Goal: Task Accomplishment & Management: Complete application form

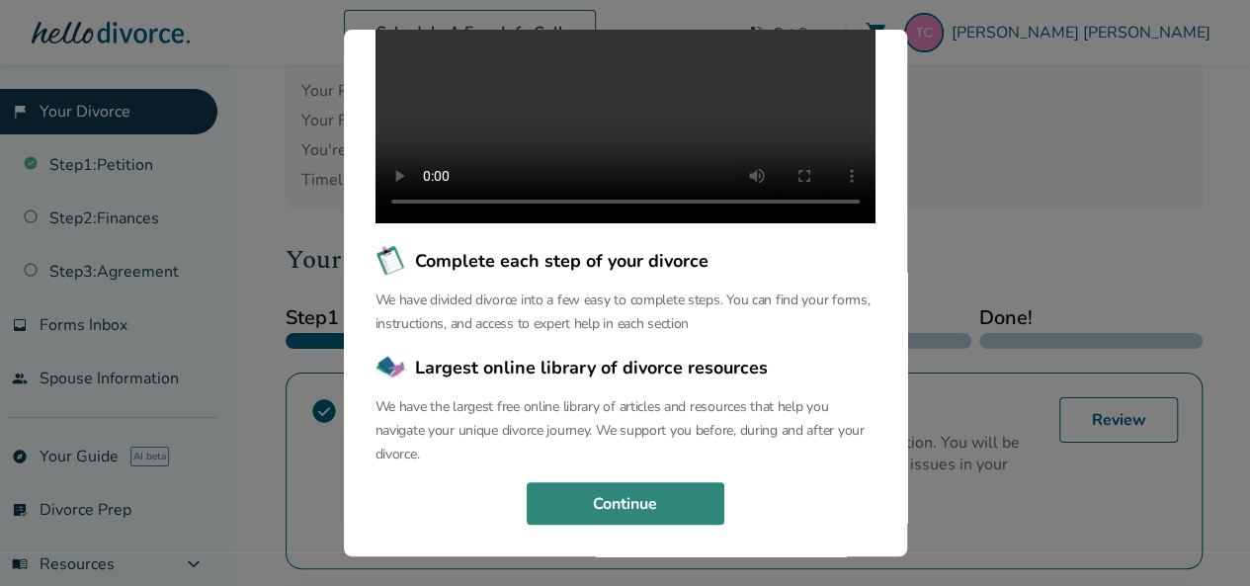
scroll to position [99, 0]
click at [684, 503] on button "Continue" at bounding box center [626, 503] width 198 height 43
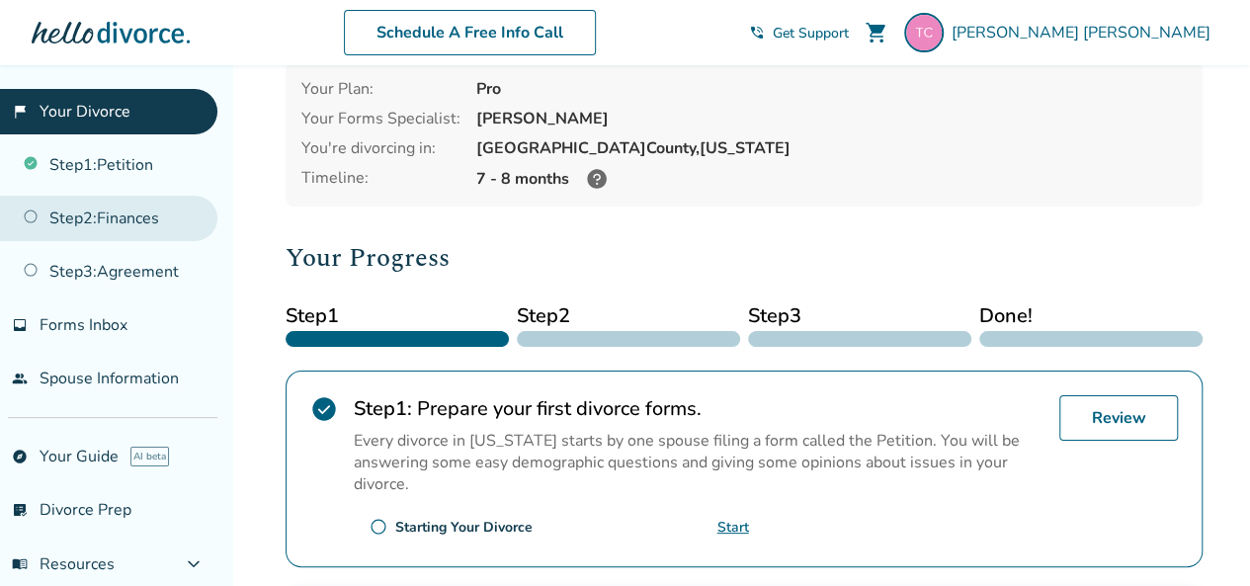
click at [67, 215] on link "Step 2 : Finances" at bounding box center [108, 218] width 217 height 45
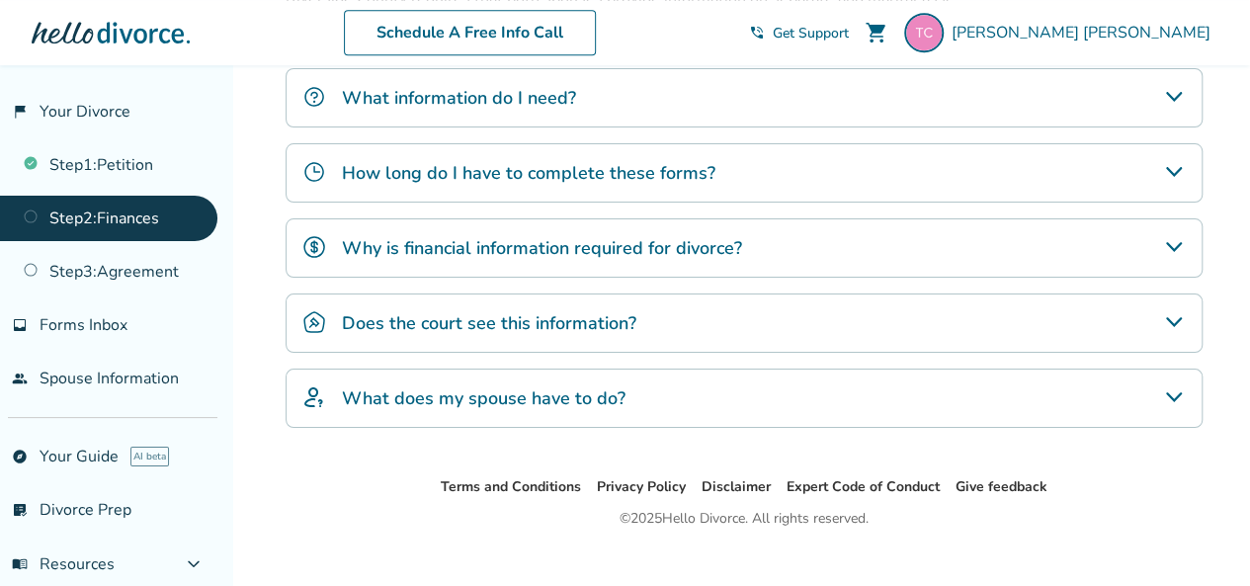
scroll to position [752, 0]
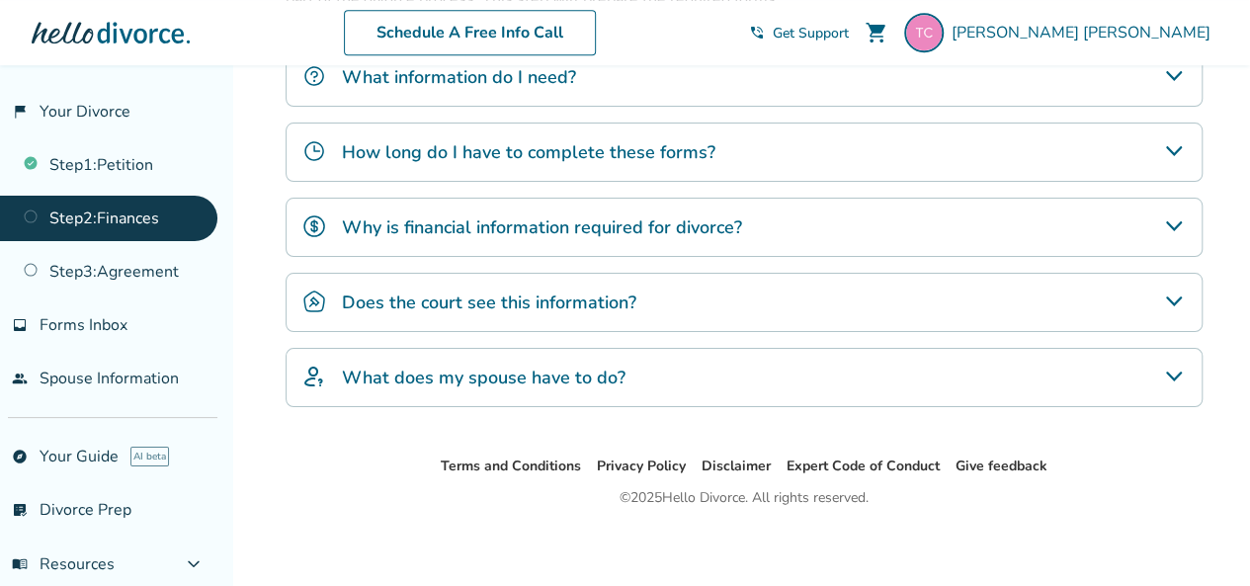
click at [874, 373] on div "What does my spouse have to do?" at bounding box center [744, 377] width 917 height 59
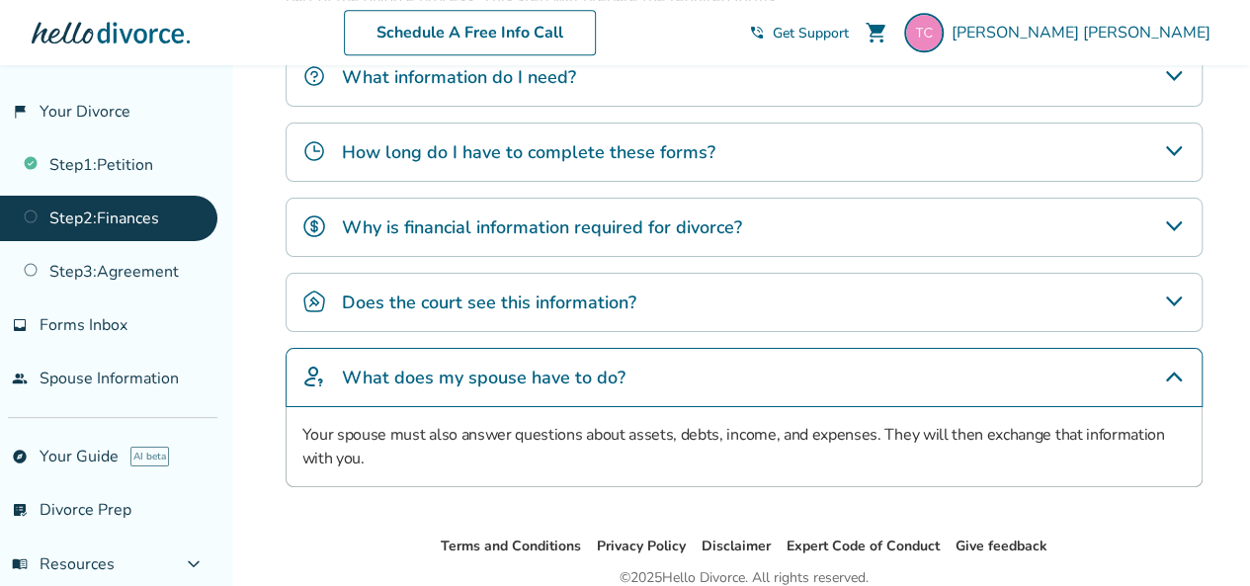
click at [875, 300] on div "Does the court see this information?" at bounding box center [744, 302] width 917 height 59
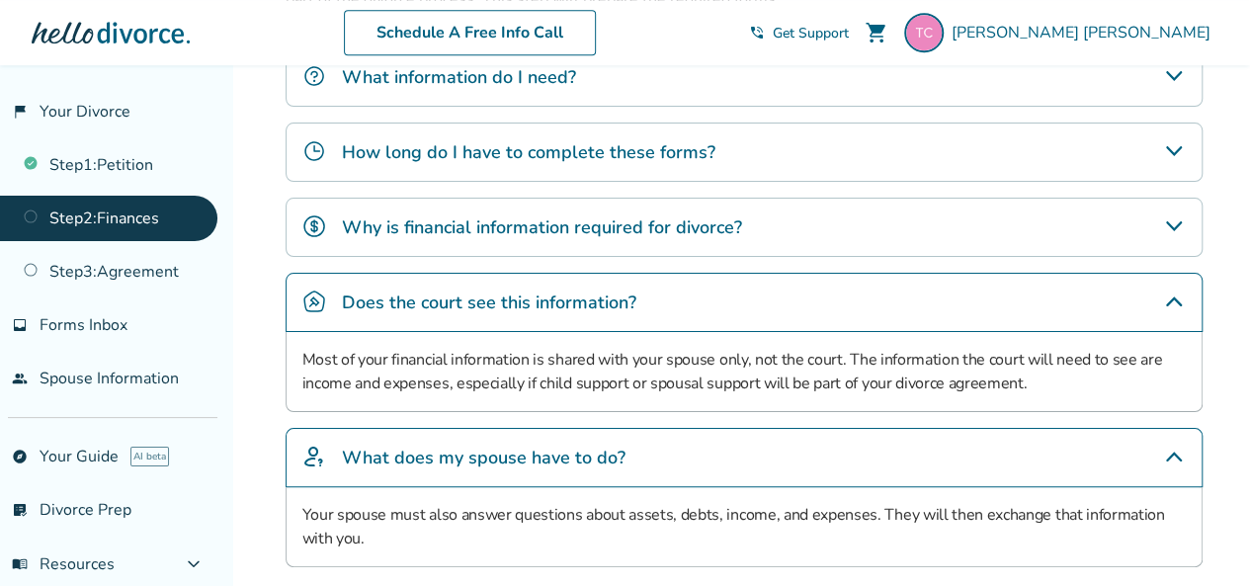
click at [982, 210] on div "Why is financial information required for divorce?" at bounding box center [744, 227] width 917 height 59
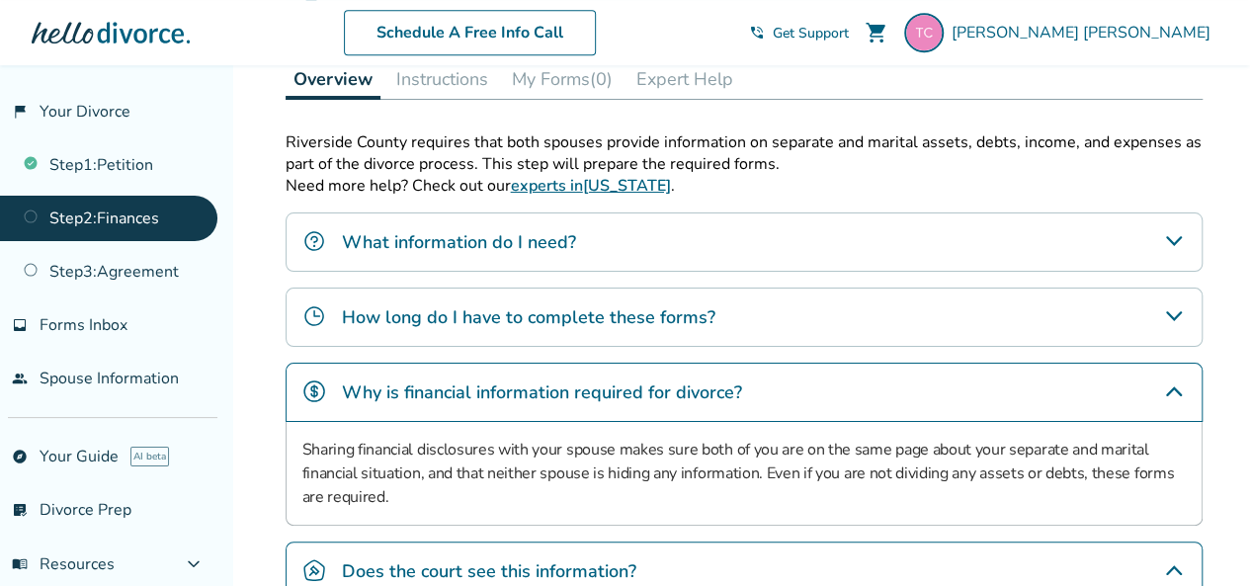
scroll to position [554, 0]
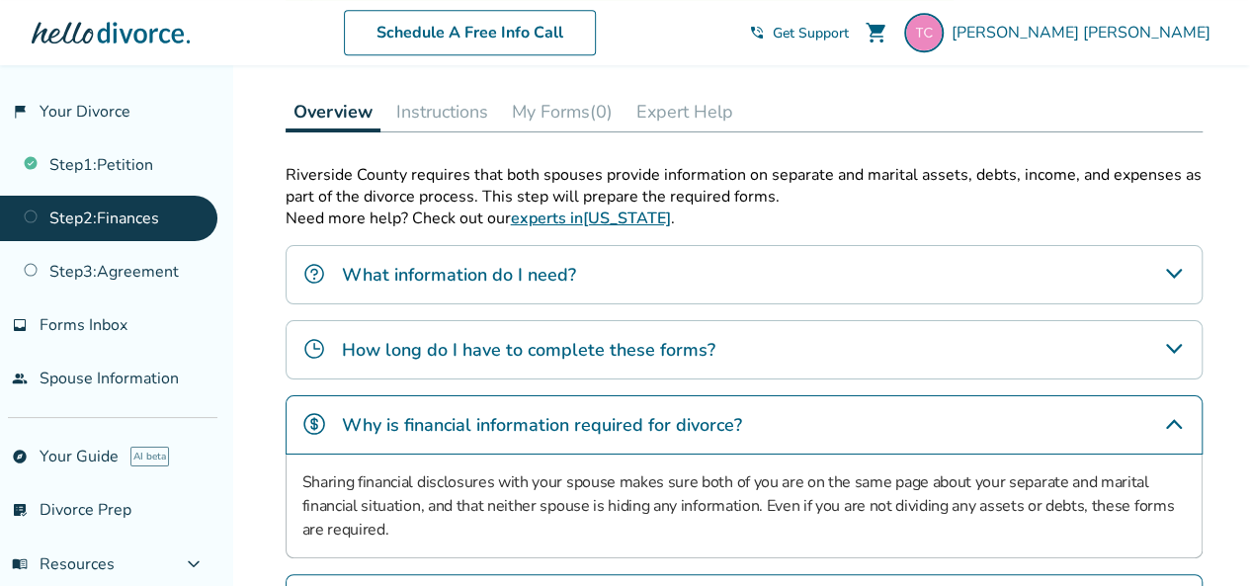
click at [977, 338] on div "How long do I have to complete these forms?" at bounding box center [744, 349] width 917 height 59
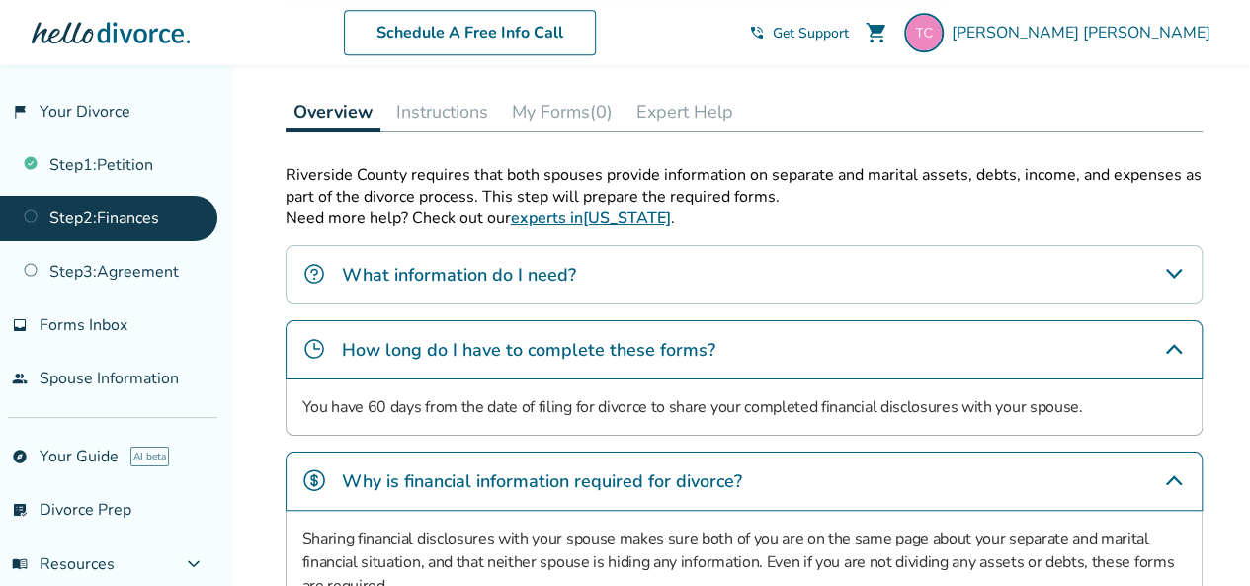
click at [986, 267] on div "What information do I need?" at bounding box center [744, 274] width 917 height 59
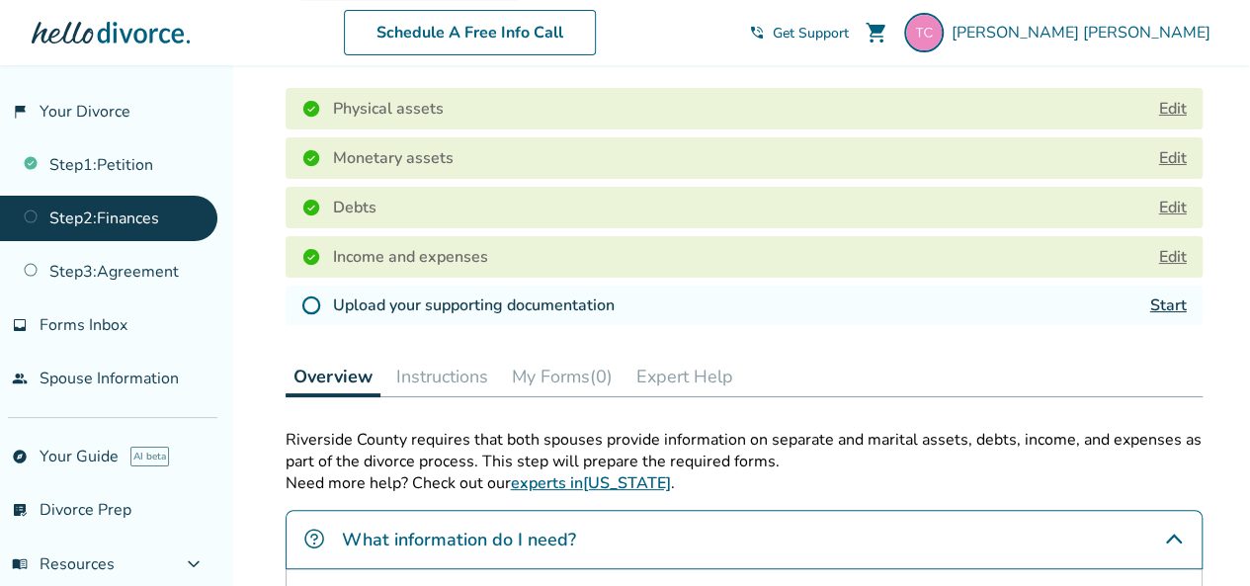
scroll to position [258, 0]
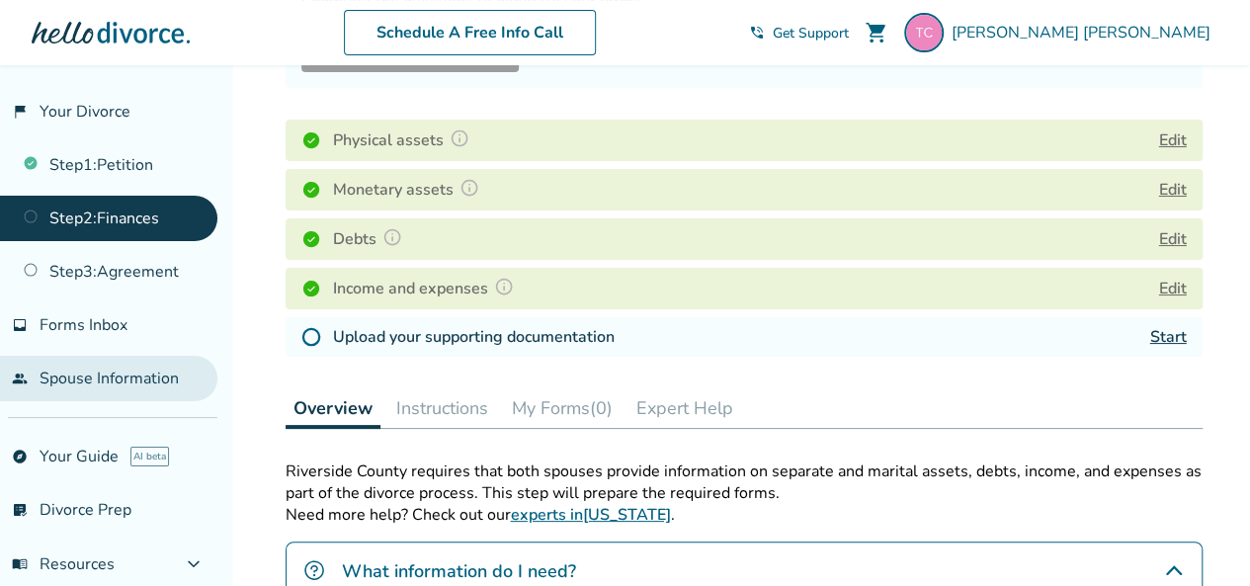
click at [93, 372] on link "people Spouse Information" at bounding box center [108, 378] width 217 height 45
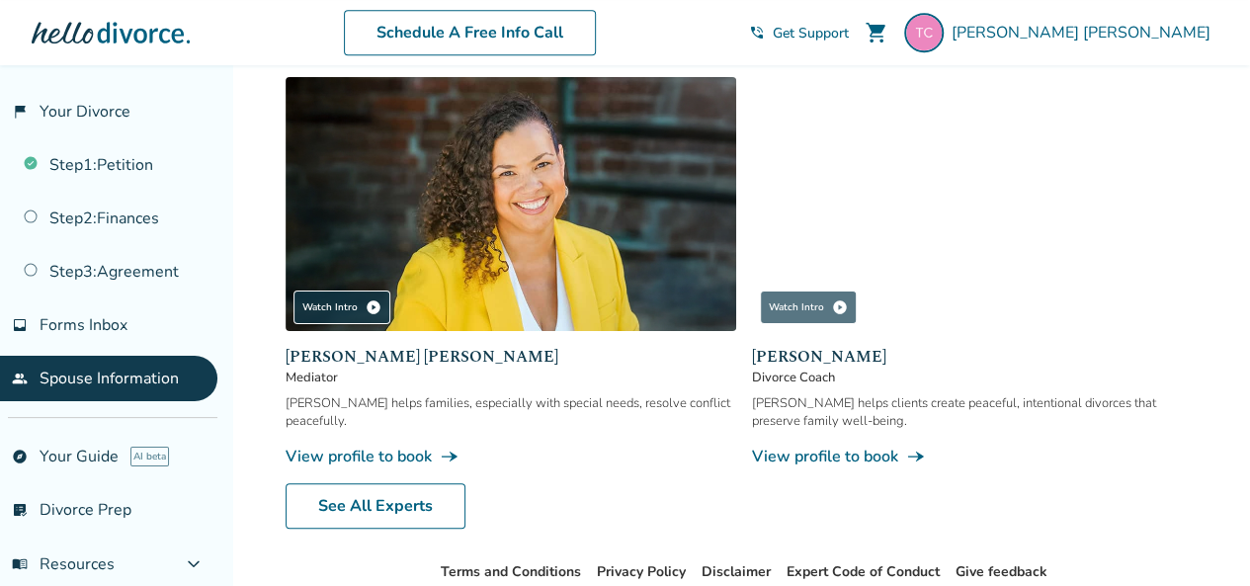
scroll to position [660, 0]
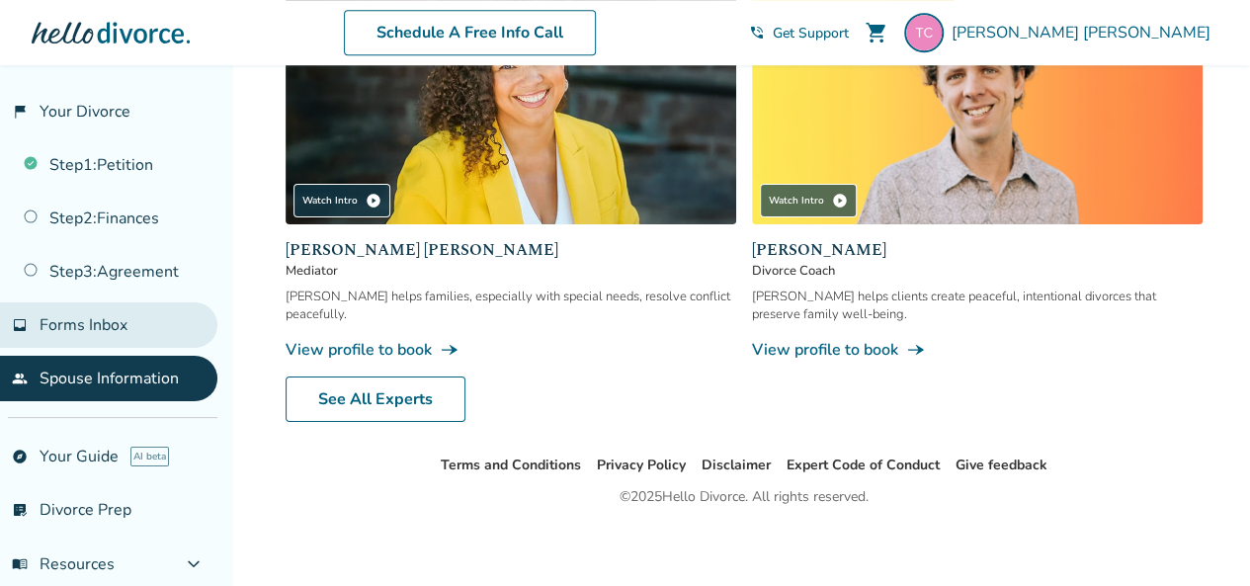
click at [56, 327] on span "Forms Inbox" at bounding box center [84, 325] width 88 height 22
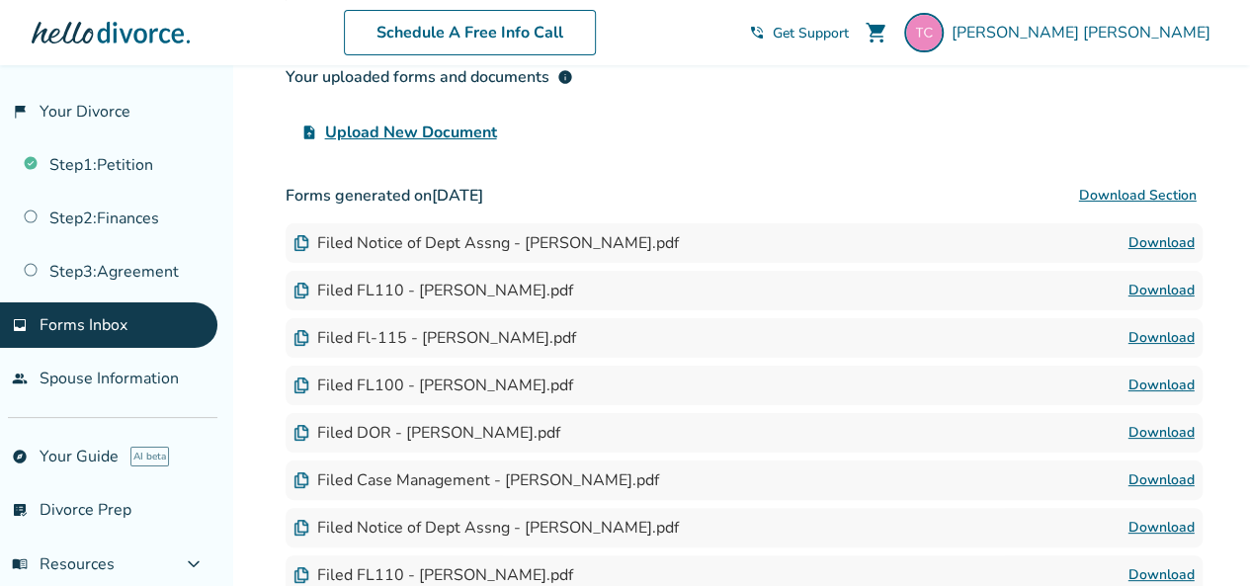
scroll to position [195, 0]
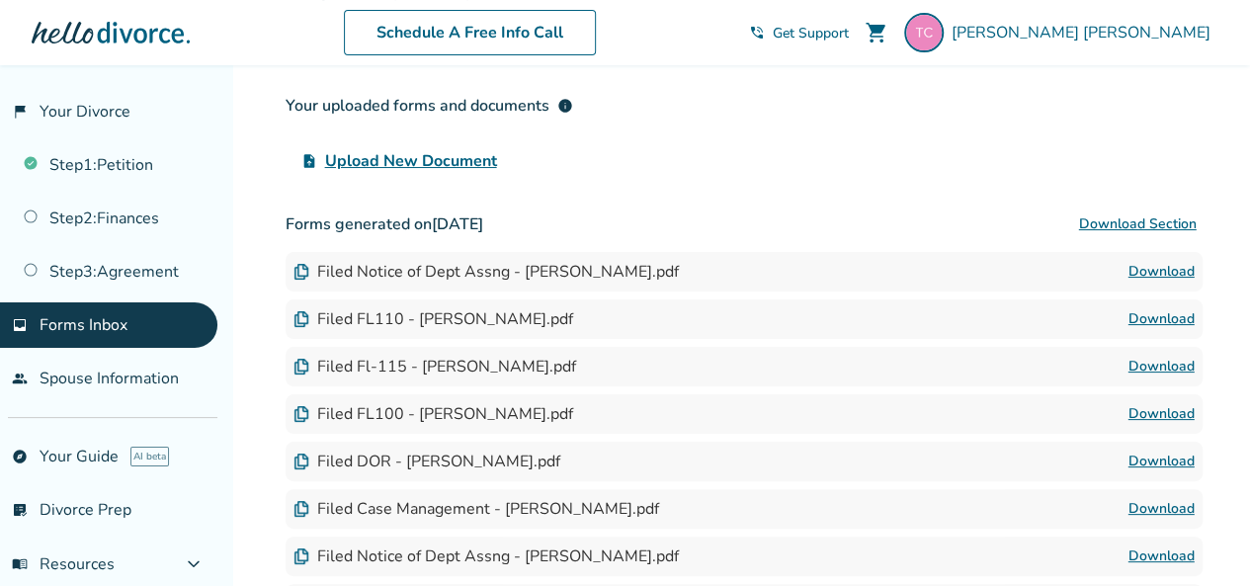
click at [298, 272] on img at bounding box center [301, 272] width 16 height 16
click at [1150, 272] on link "Download" at bounding box center [1161, 272] width 66 height 24
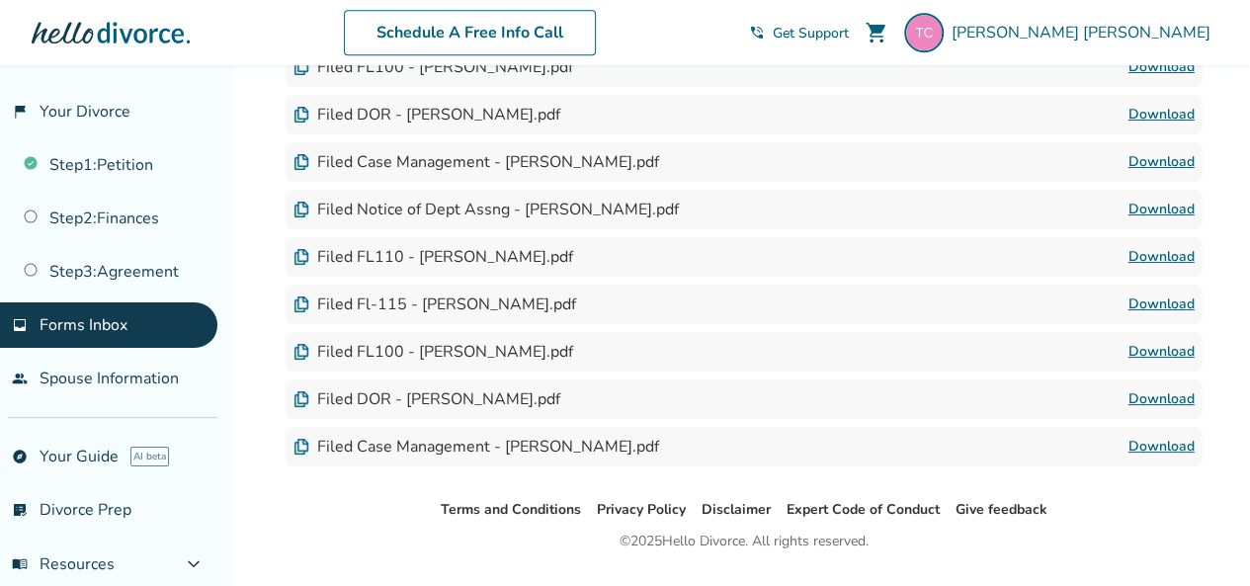
scroll to position [590, 0]
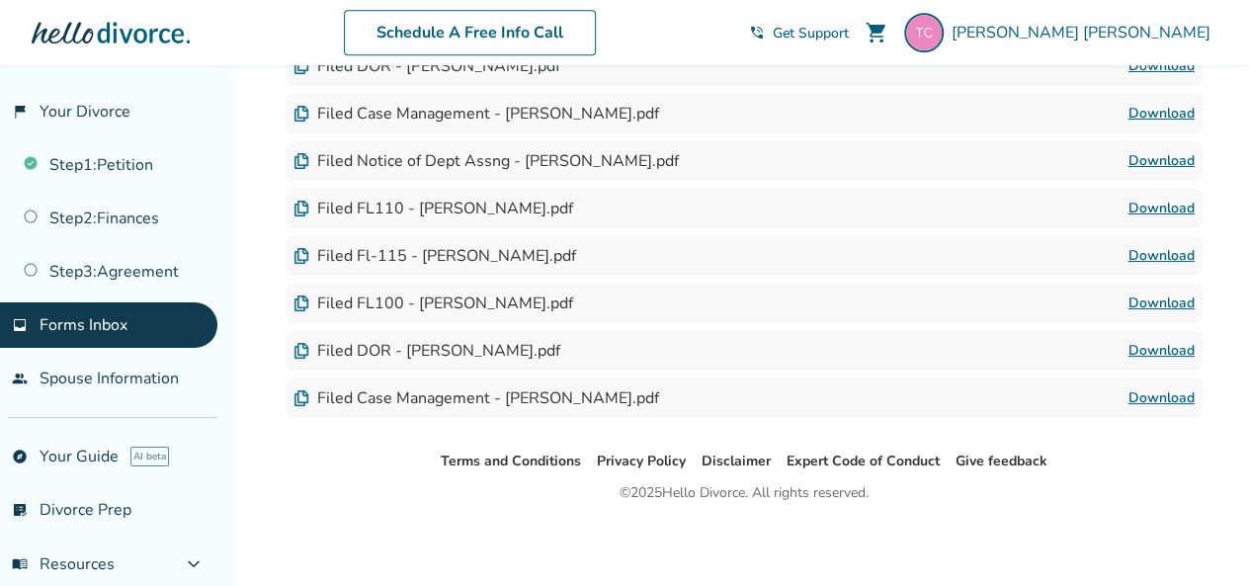
click at [1184, 397] on link "Download" at bounding box center [1161, 398] width 66 height 24
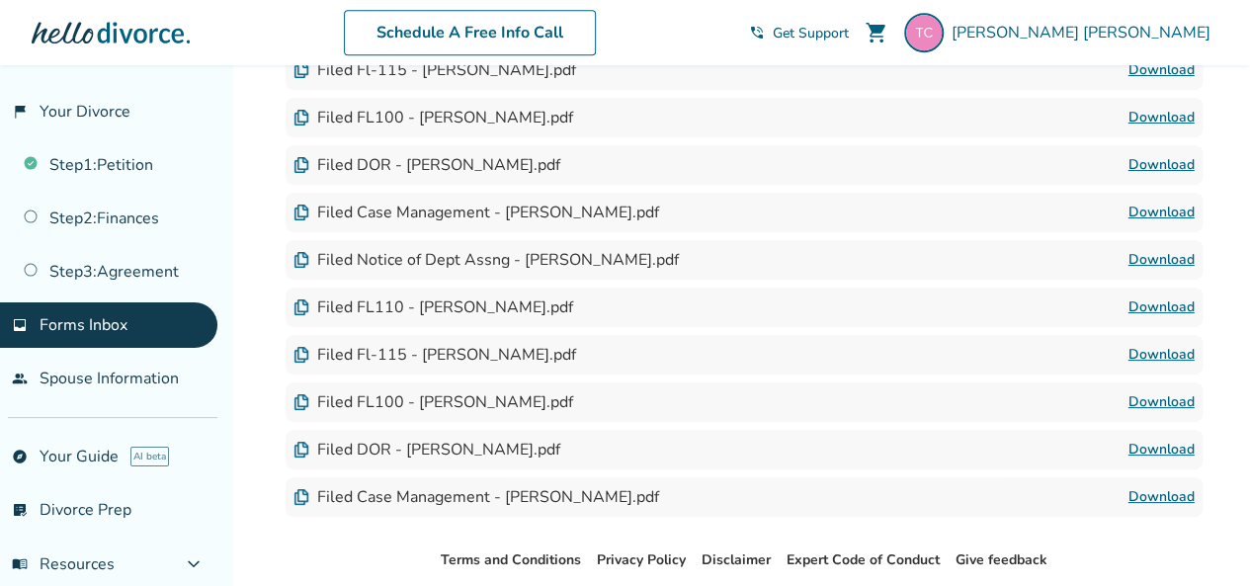
click at [1168, 258] on link "Download" at bounding box center [1161, 260] width 66 height 24
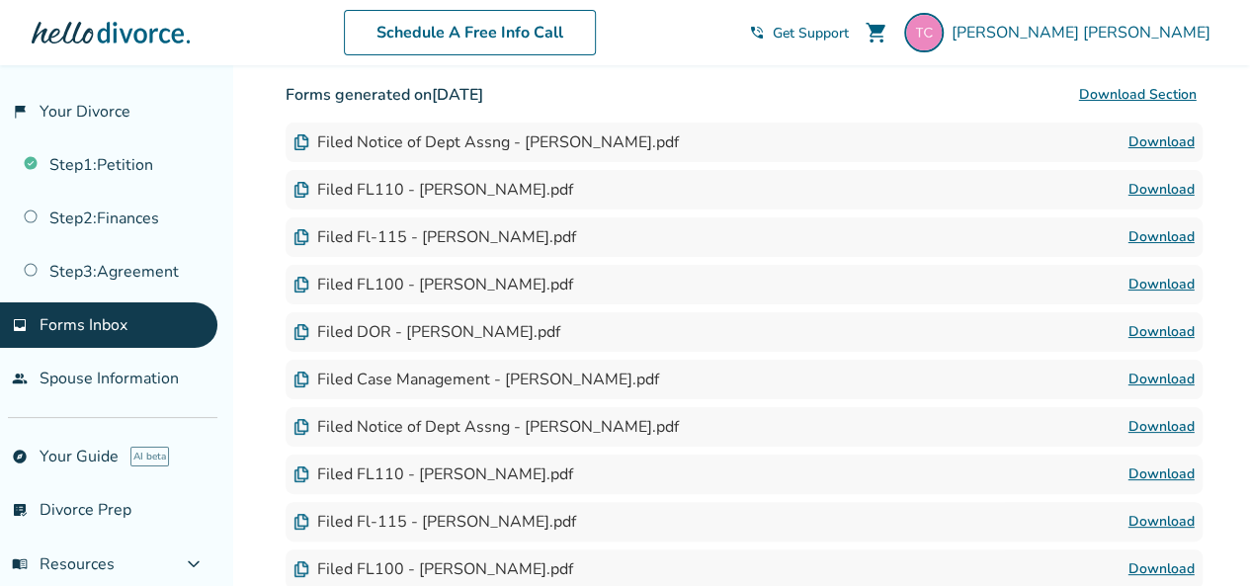
scroll to position [293, 0]
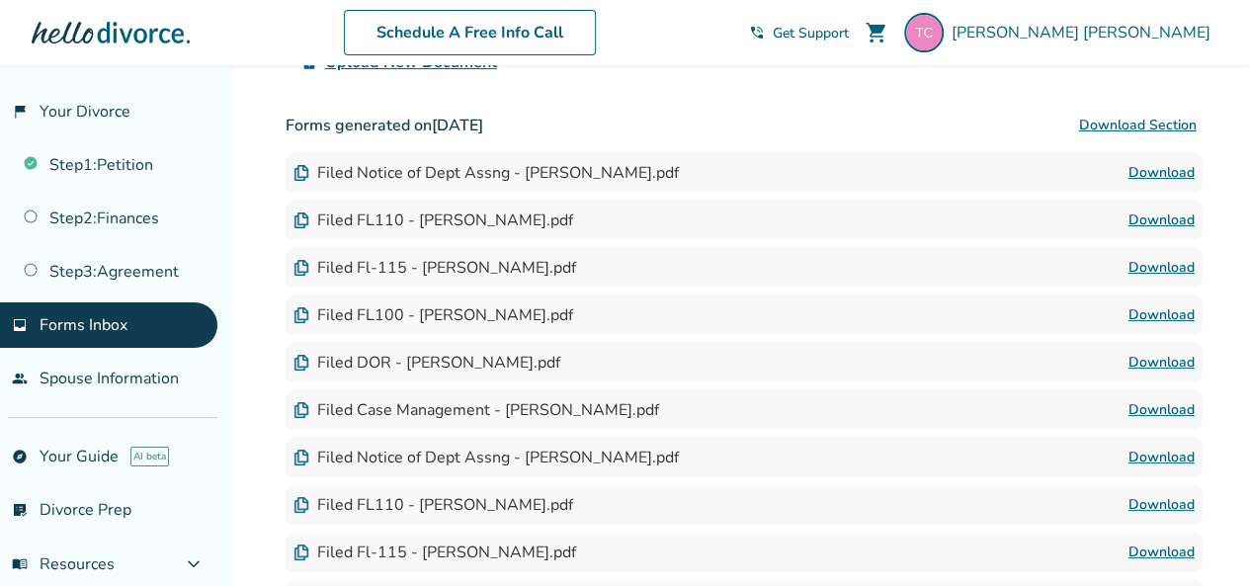
click at [1164, 214] on link "Download" at bounding box center [1161, 220] width 66 height 24
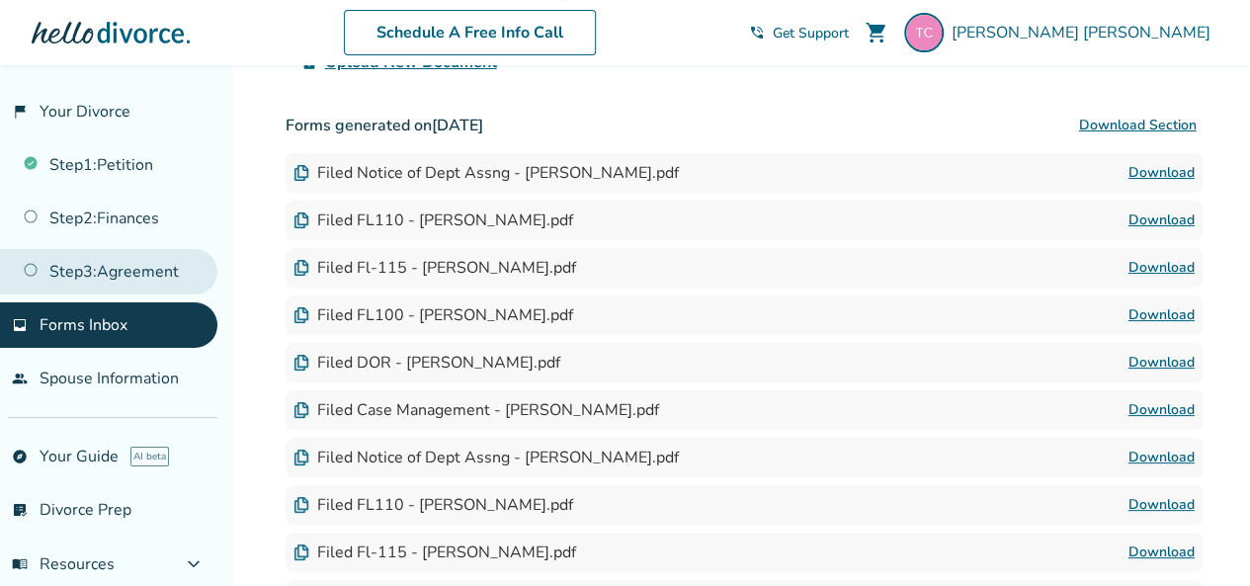
click at [140, 278] on link "Step 3 : Agreement" at bounding box center [108, 271] width 217 height 45
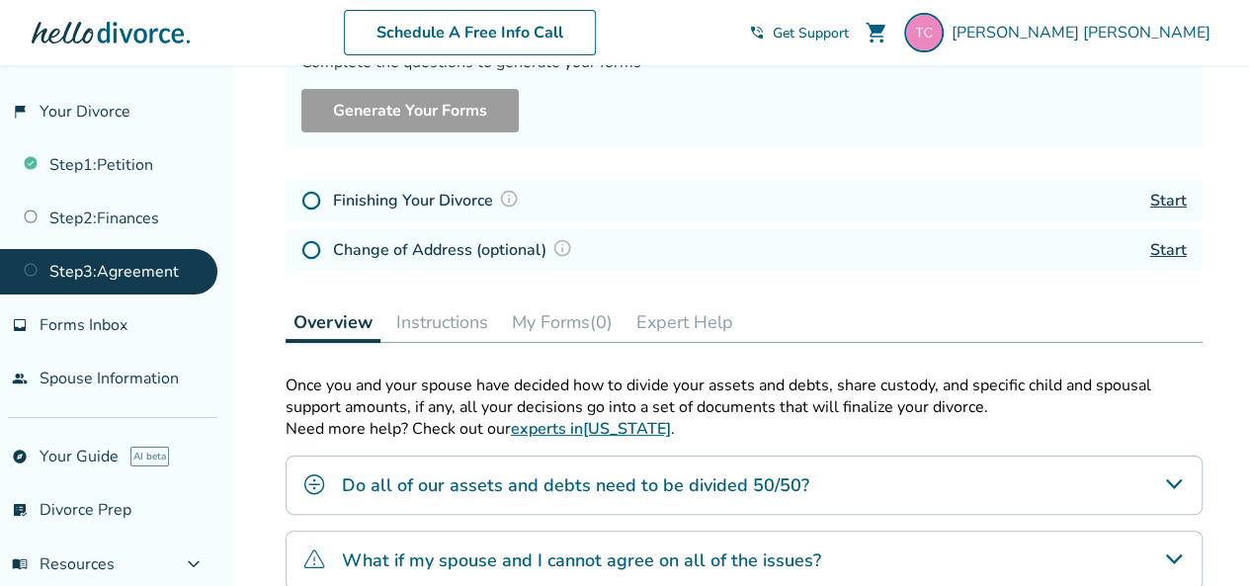
scroll to position [296, 0]
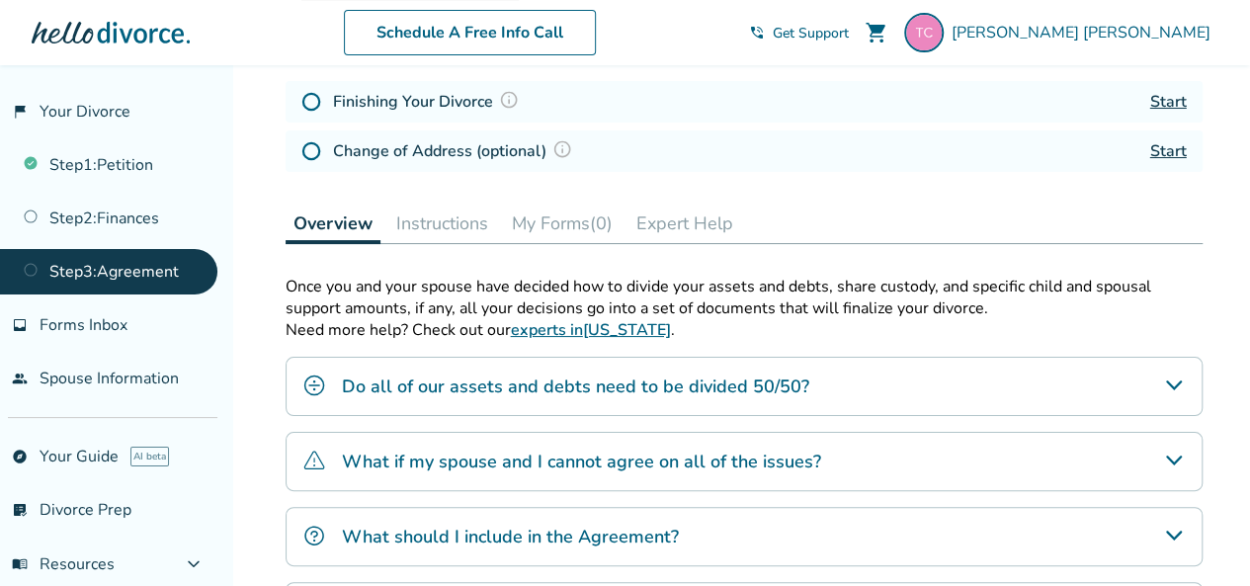
click at [668, 392] on h4 "Do all of our assets and debts need to be divided 50/50?" at bounding box center [575, 387] width 467 height 26
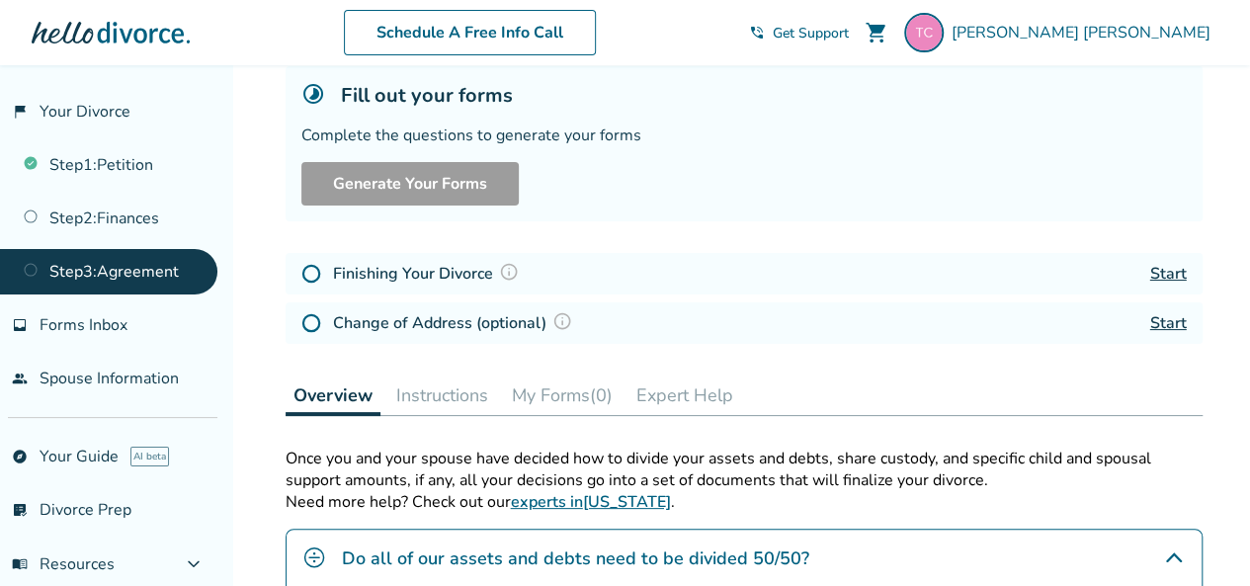
scroll to position [99, 0]
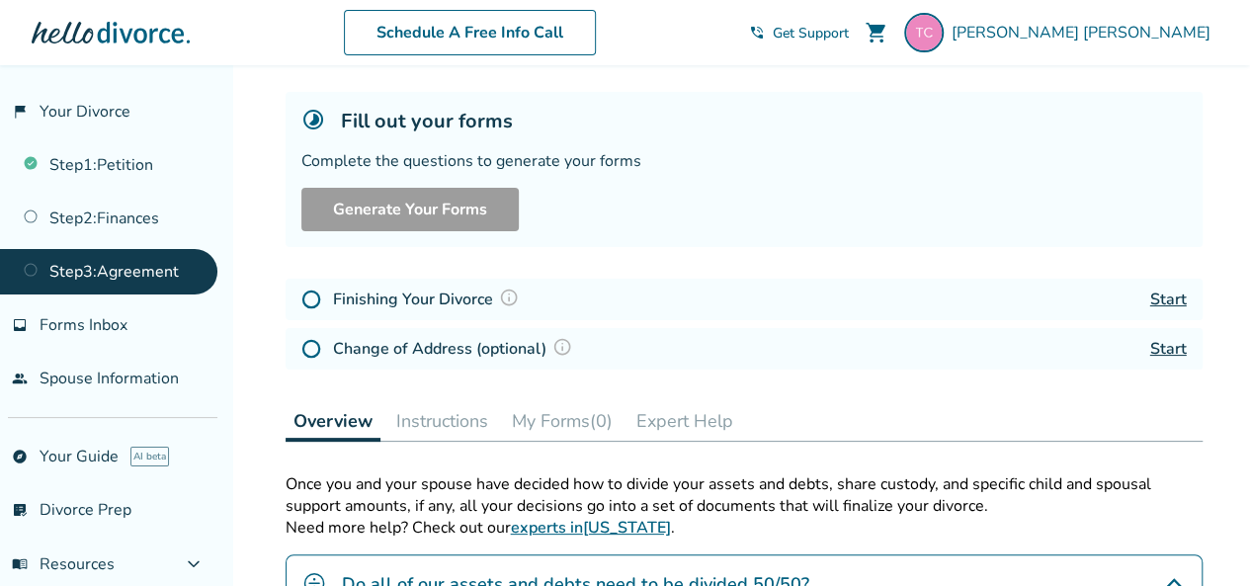
click at [1172, 301] on link "Start" at bounding box center [1168, 300] width 37 height 22
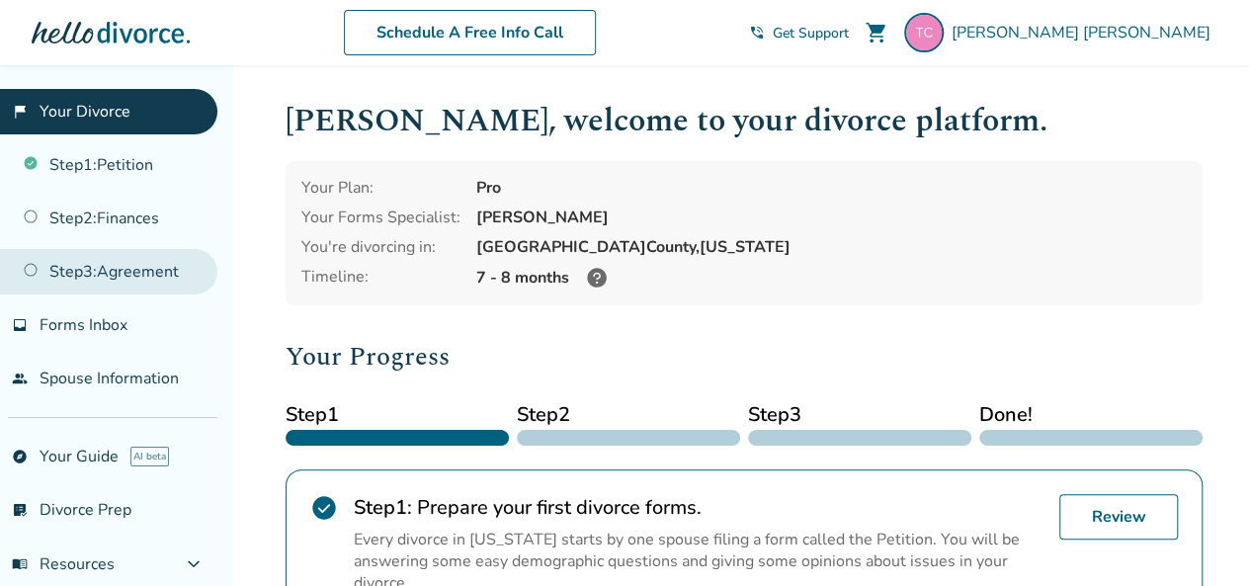
click at [109, 264] on link "Step 3 : Agreement" at bounding box center [108, 271] width 217 height 45
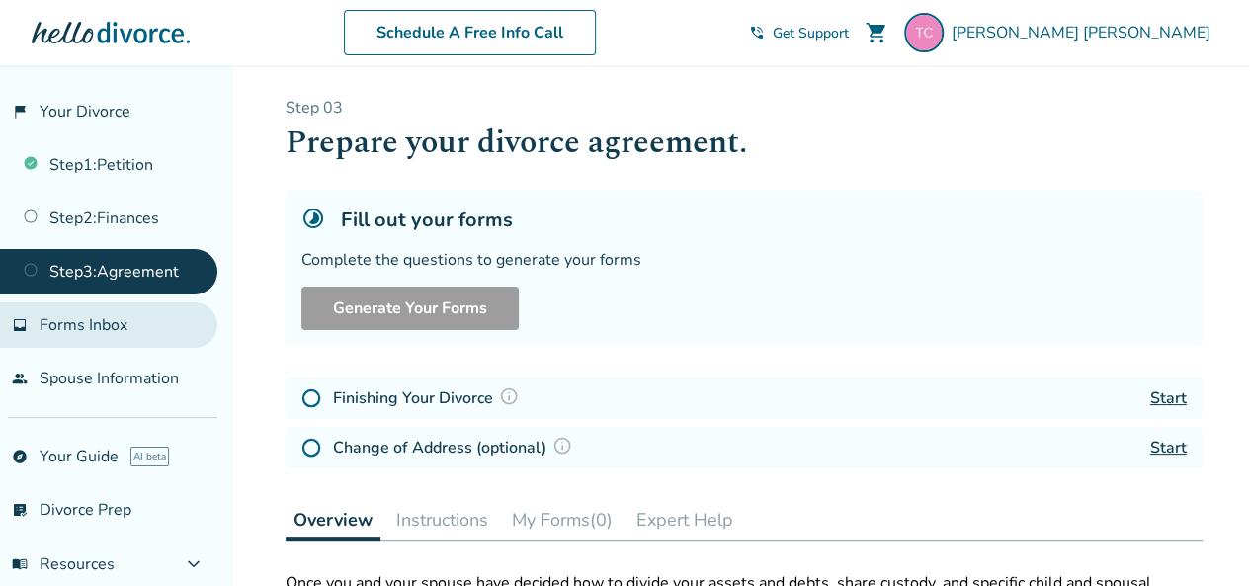
click at [83, 315] on span "Forms Inbox" at bounding box center [84, 325] width 88 height 22
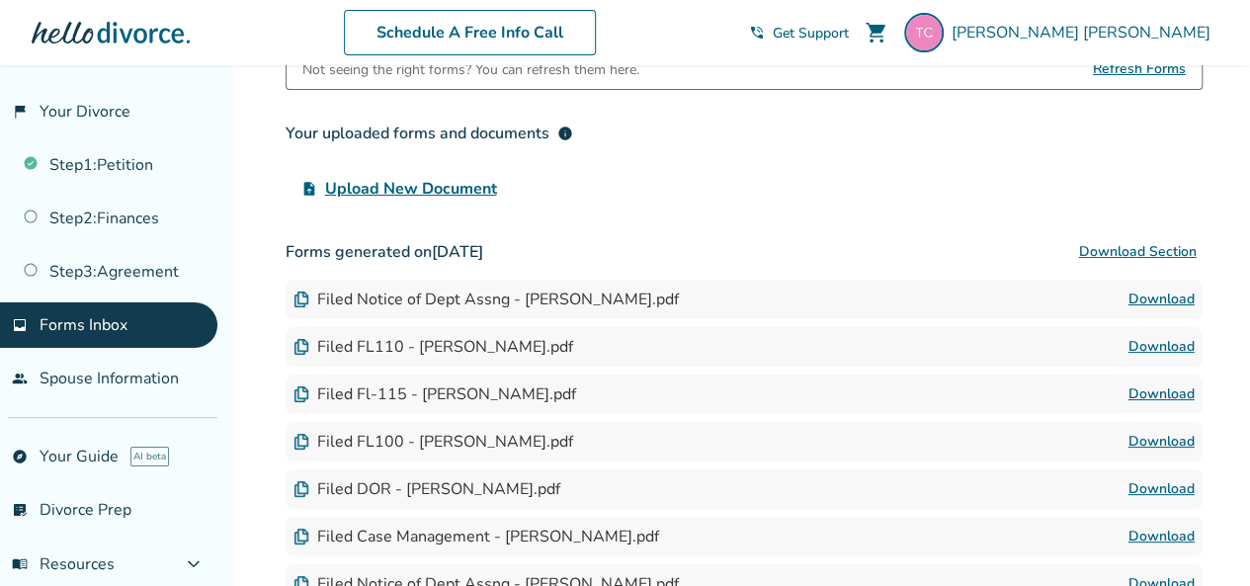
scroll to position [198, 0]
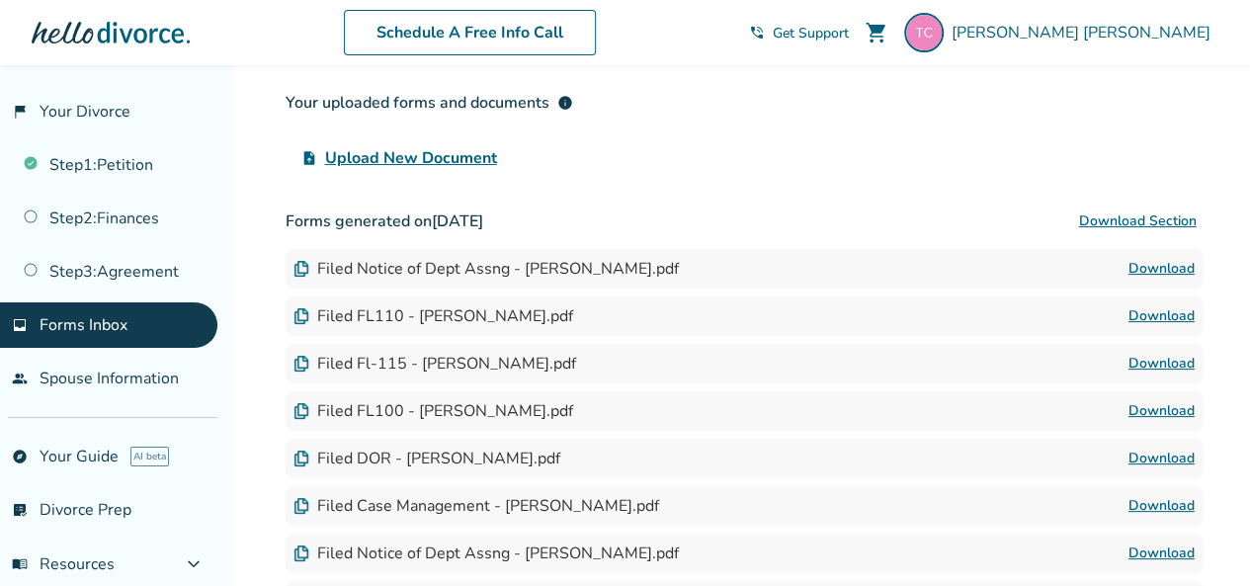
click at [509, 323] on div "Filed FL110 - [PERSON_NAME].pdf" at bounding box center [433, 316] width 280 height 22
click at [1154, 458] on link "Download" at bounding box center [1161, 459] width 66 height 24
click at [1173, 414] on link "Download" at bounding box center [1161, 411] width 66 height 24
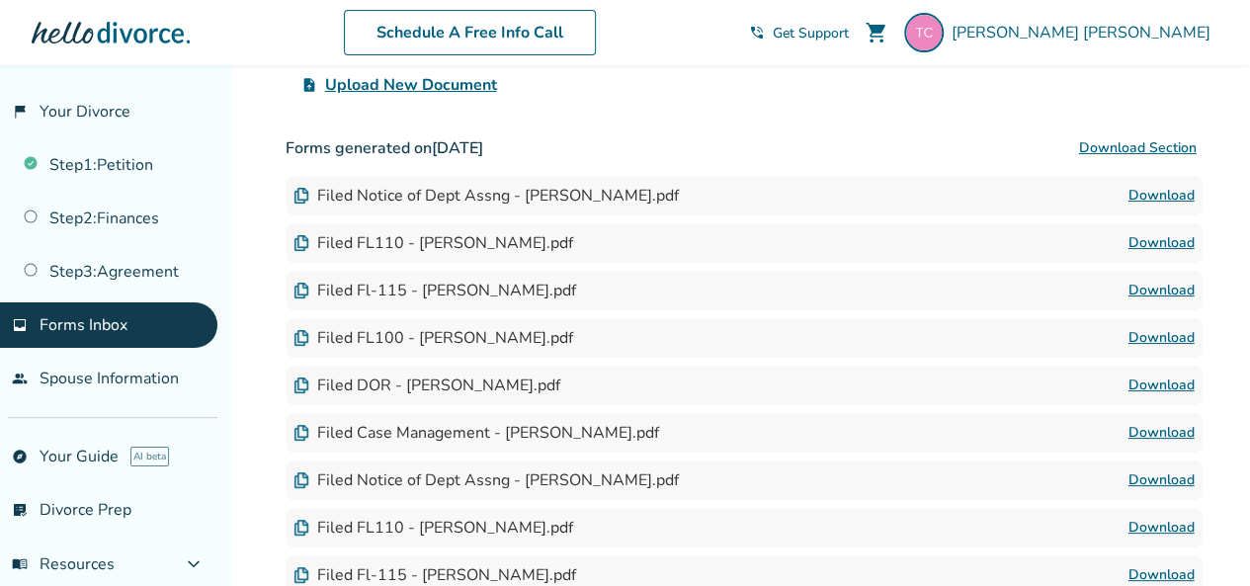
scroll to position [296, 0]
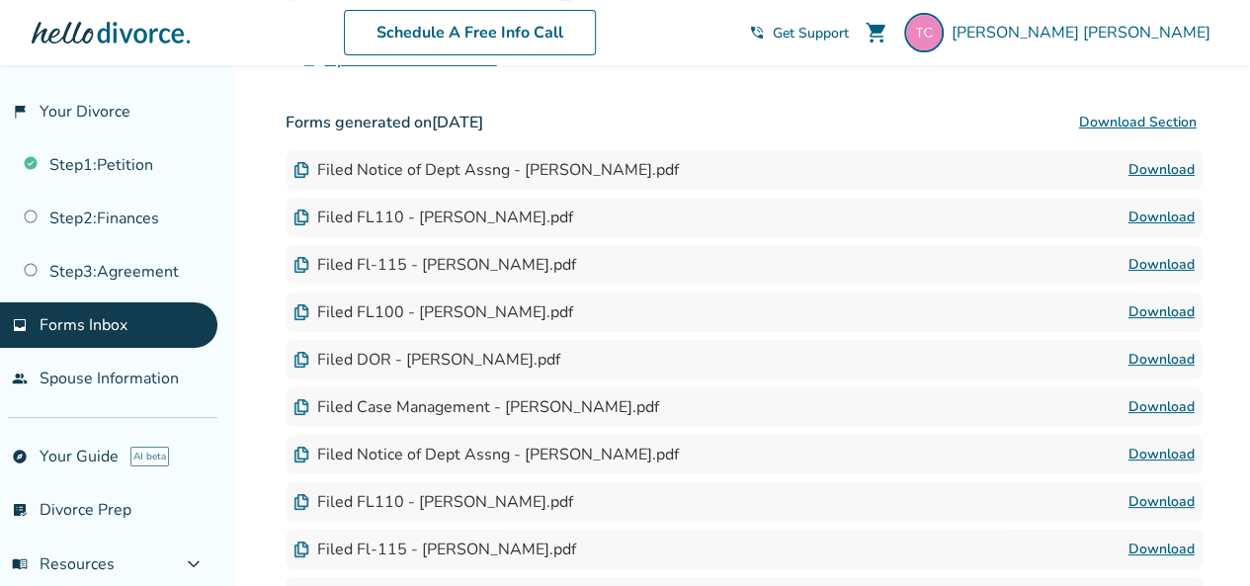
click at [1158, 448] on link "Download" at bounding box center [1161, 455] width 66 height 24
click at [1156, 309] on link "Download" at bounding box center [1161, 312] width 66 height 24
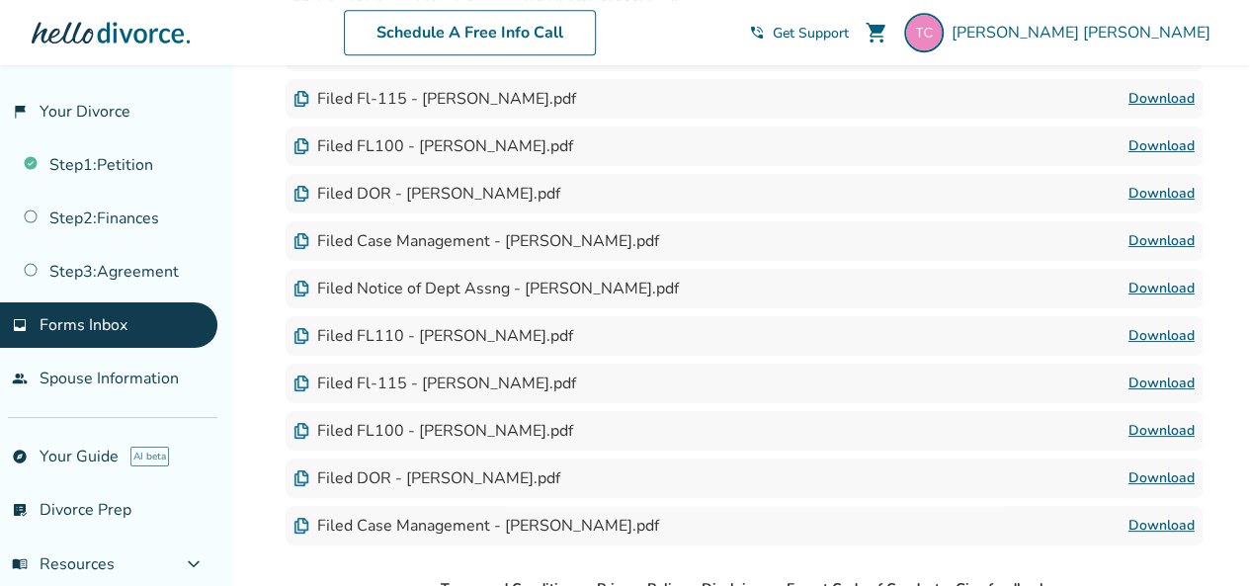
scroll to position [494, 0]
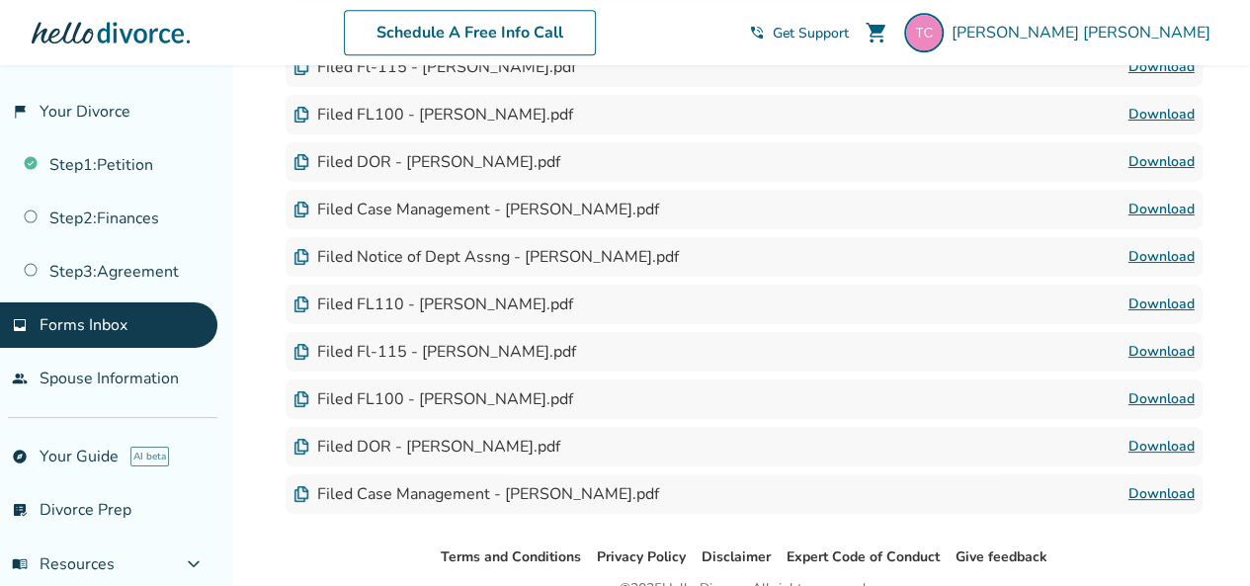
click at [1179, 446] on link "Download" at bounding box center [1161, 447] width 66 height 24
click at [1164, 299] on link "Download" at bounding box center [1161, 304] width 66 height 24
click at [1168, 354] on link "Download" at bounding box center [1161, 352] width 66 height 24
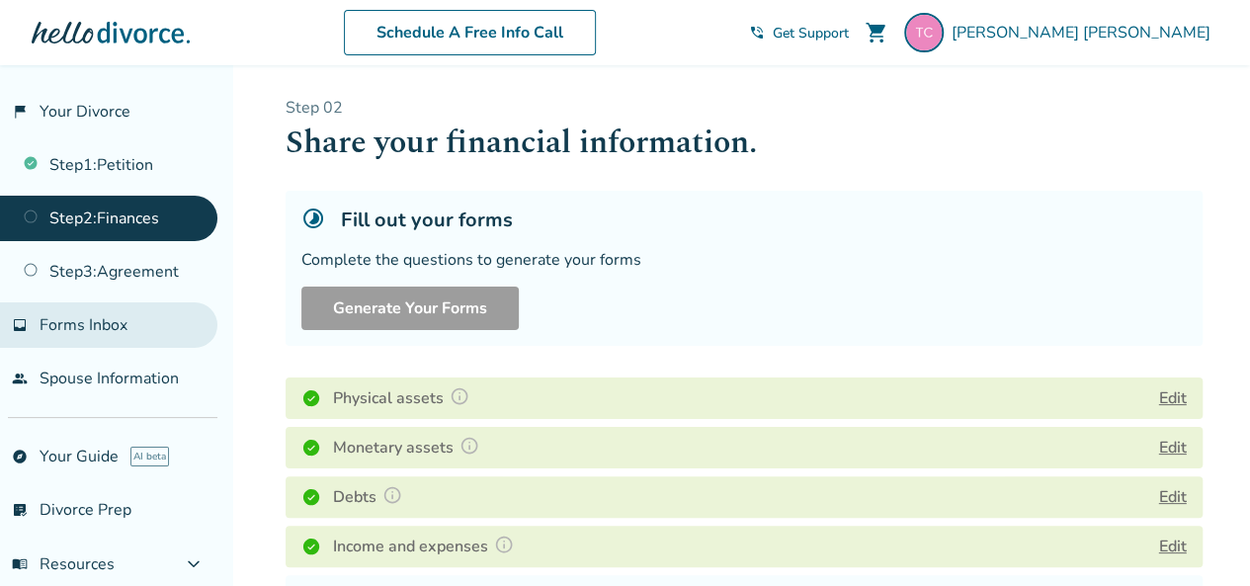
click at [72, 319] on span "Forms Inbox" at bounding box center [84, 325] width 88 height 22
